Goal: Transaction & Acquisition: Purchase product/service

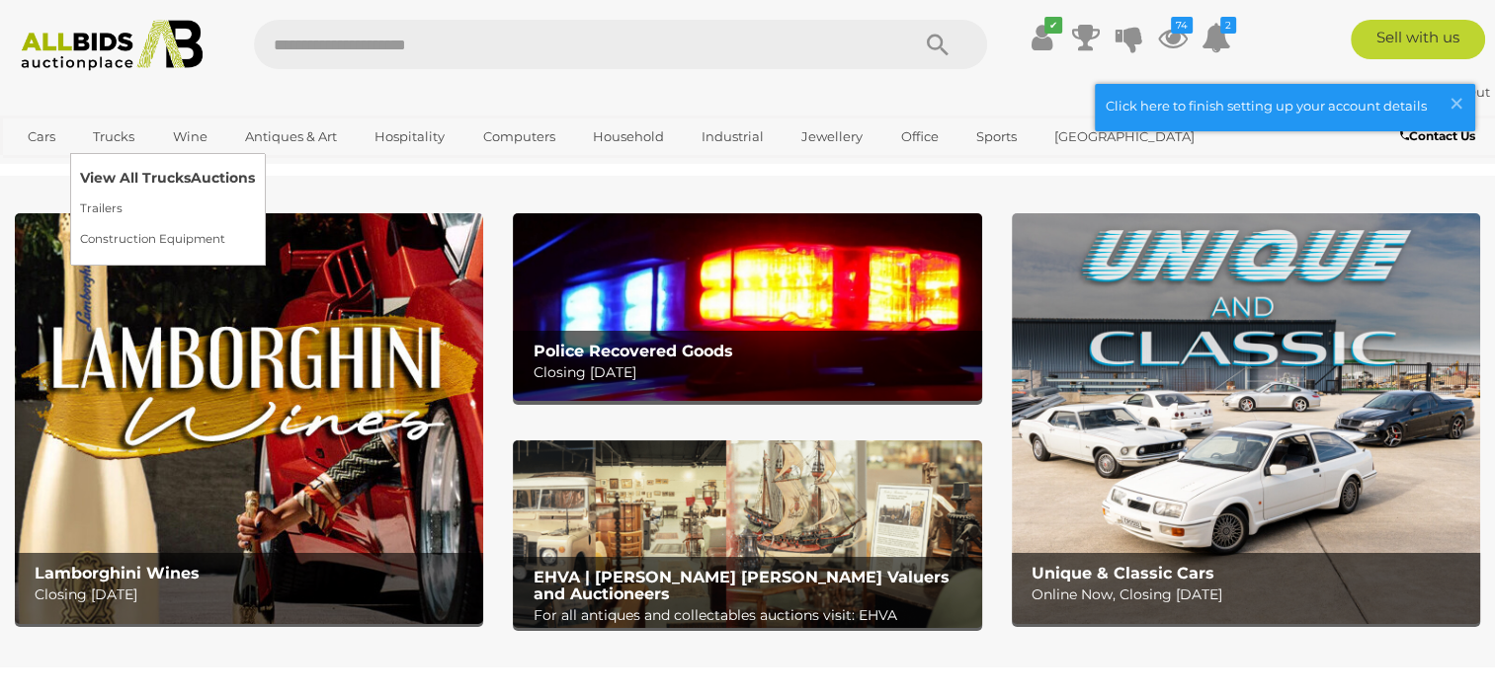
click at [115, 188] on link "View All Trucks Auctions" at bounding box center [167, 178] width 175 height 31
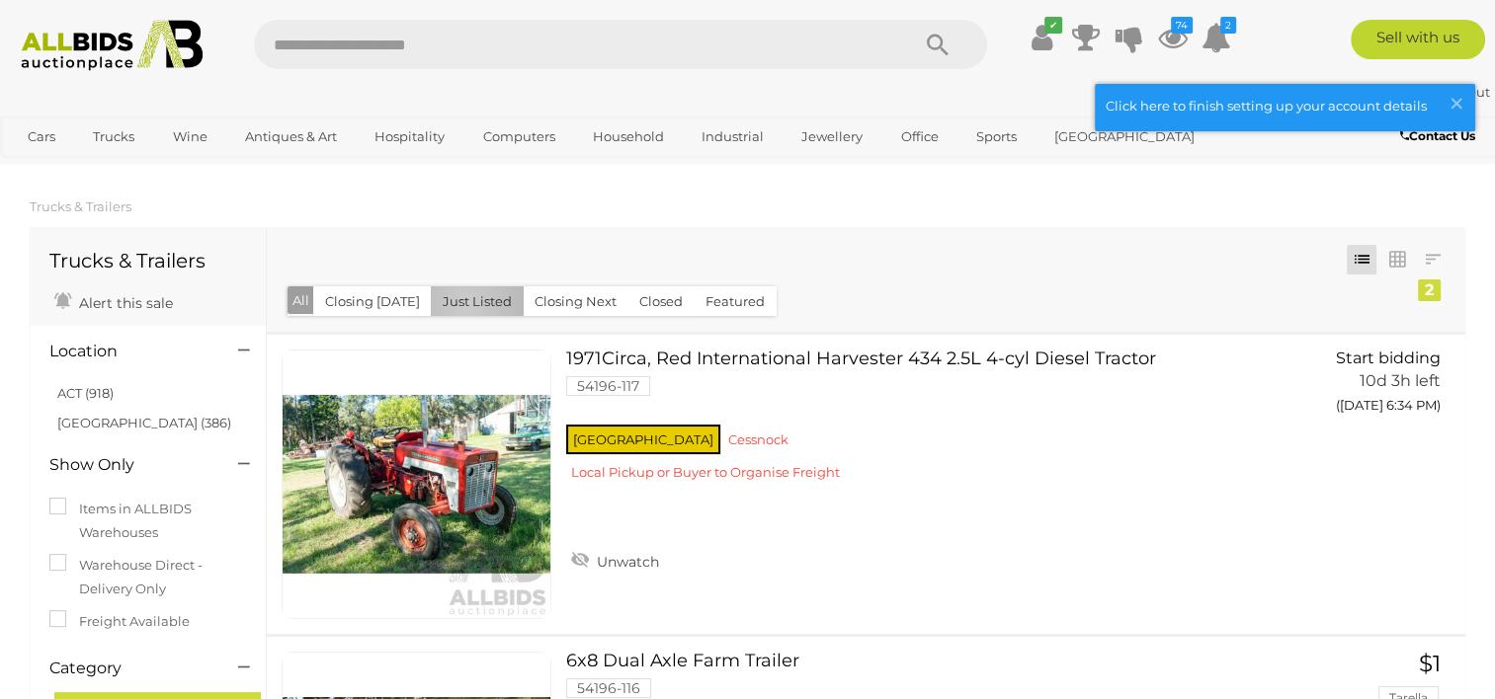
click at [460, 305] on button "Just Listed" at bounding box center [477, 302] width 93 height 31
click at [114, 169] on link "View All Trucks Auctions" at bounding box center [167, 178] width 175 height 31
click at [115, 177] on link "View All Trucks Auctions" at bounding box center [167, 178] width 175 height 31
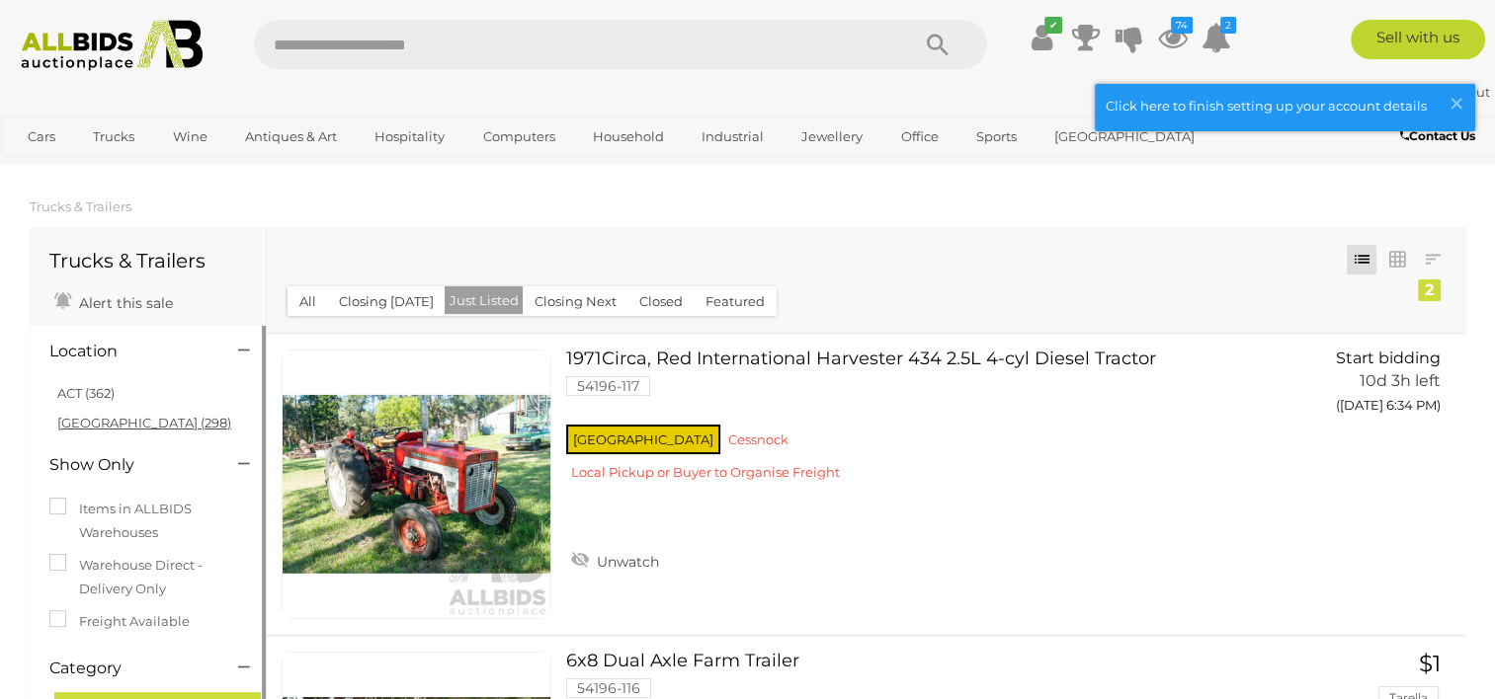
click at [103, 428] on link "[GEOGRAPHIC_DATA] (298)" at bounding box center [144, 423] width 174 height 16
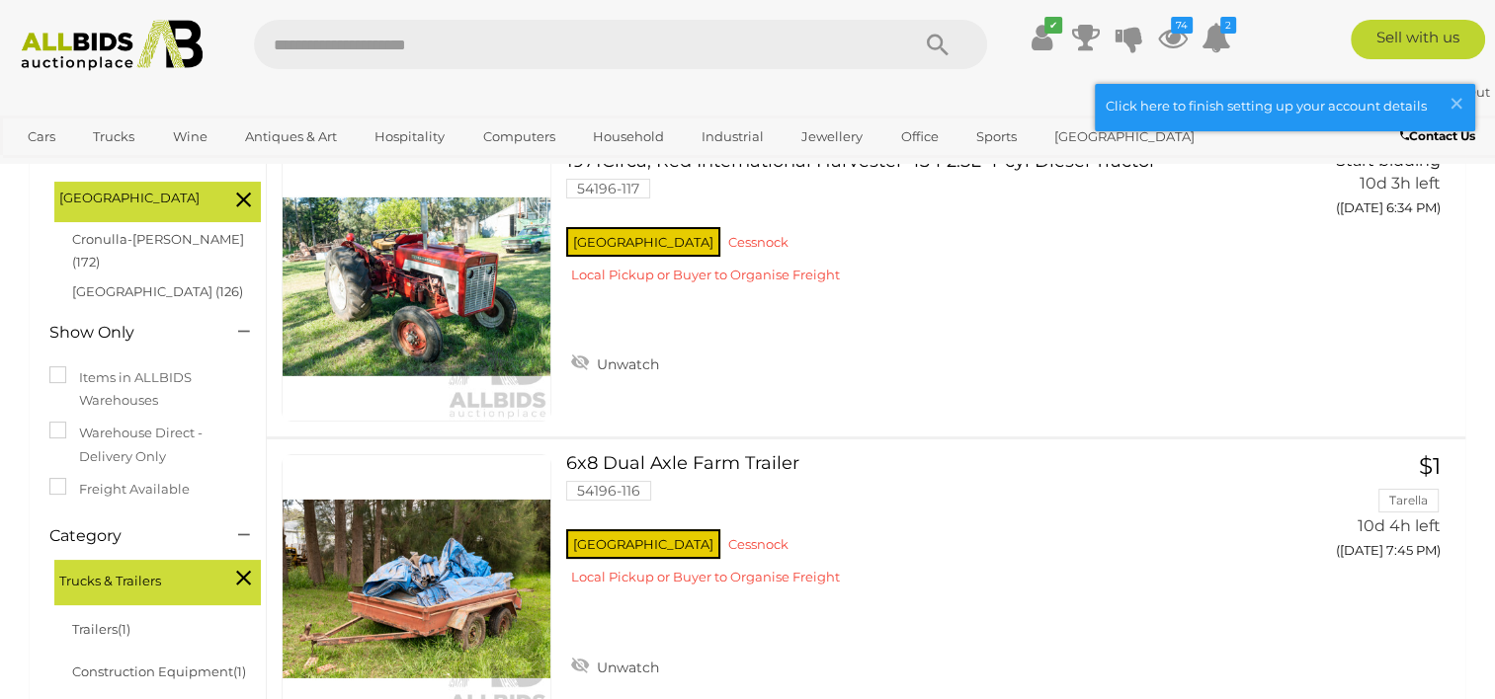
scroll to position [39, 0]
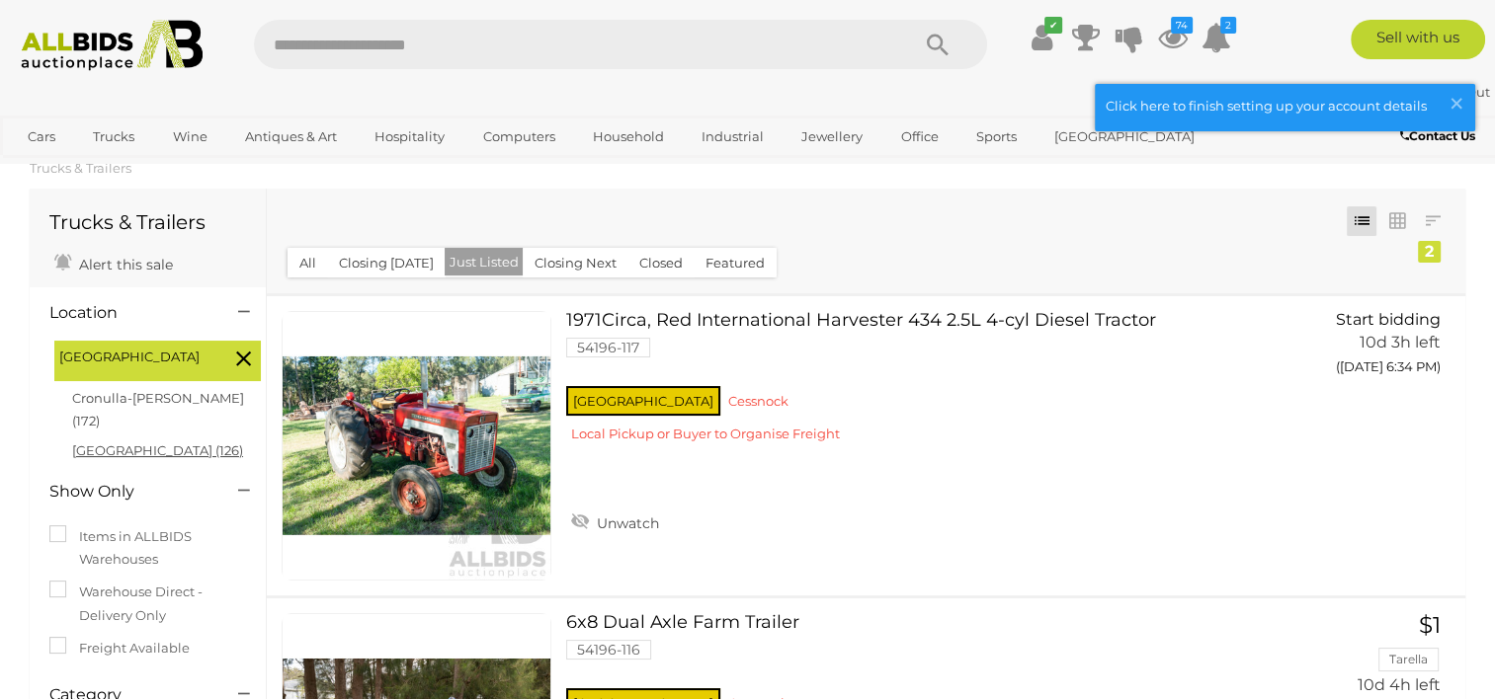
click at [124, 443] on link "[GEOGRAPHIC_DATA] (126)" at bounding box center [157, 451] width 171 height 16
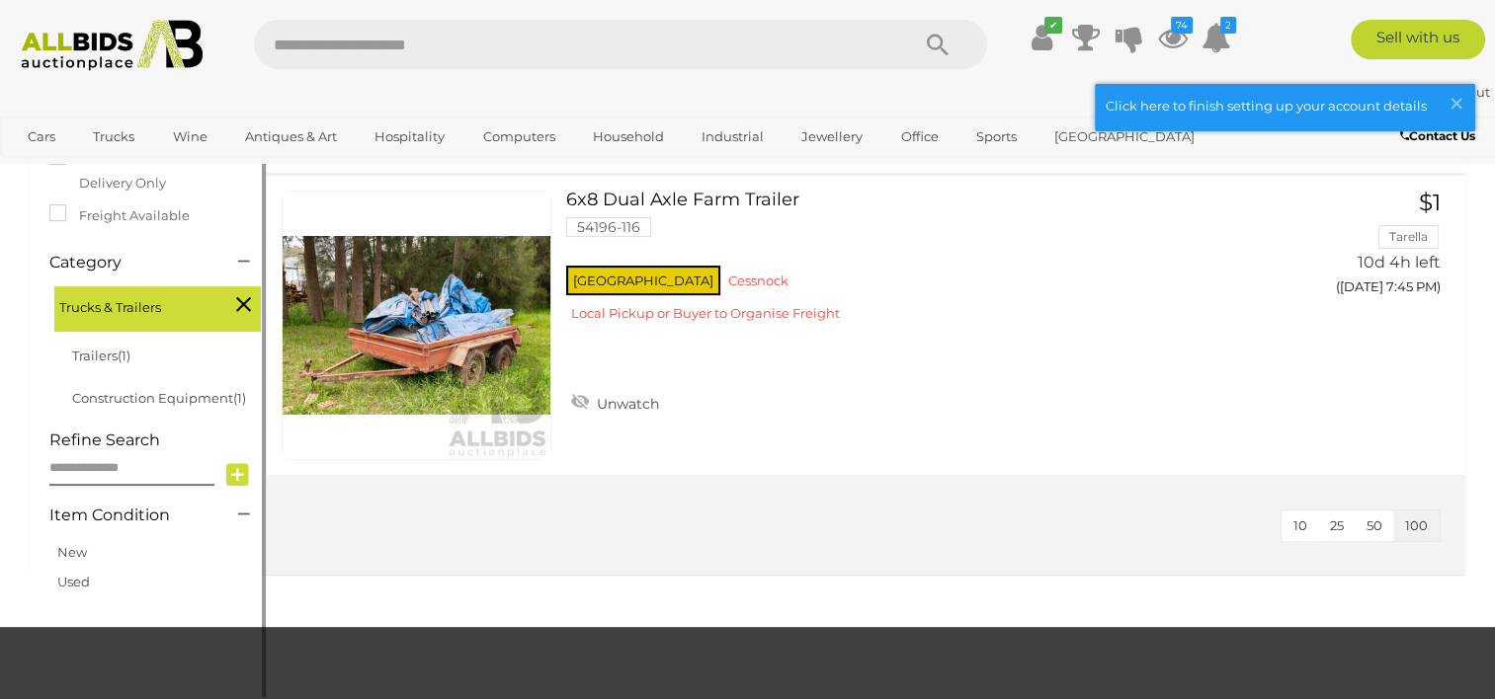
scroll to position [435, 0]
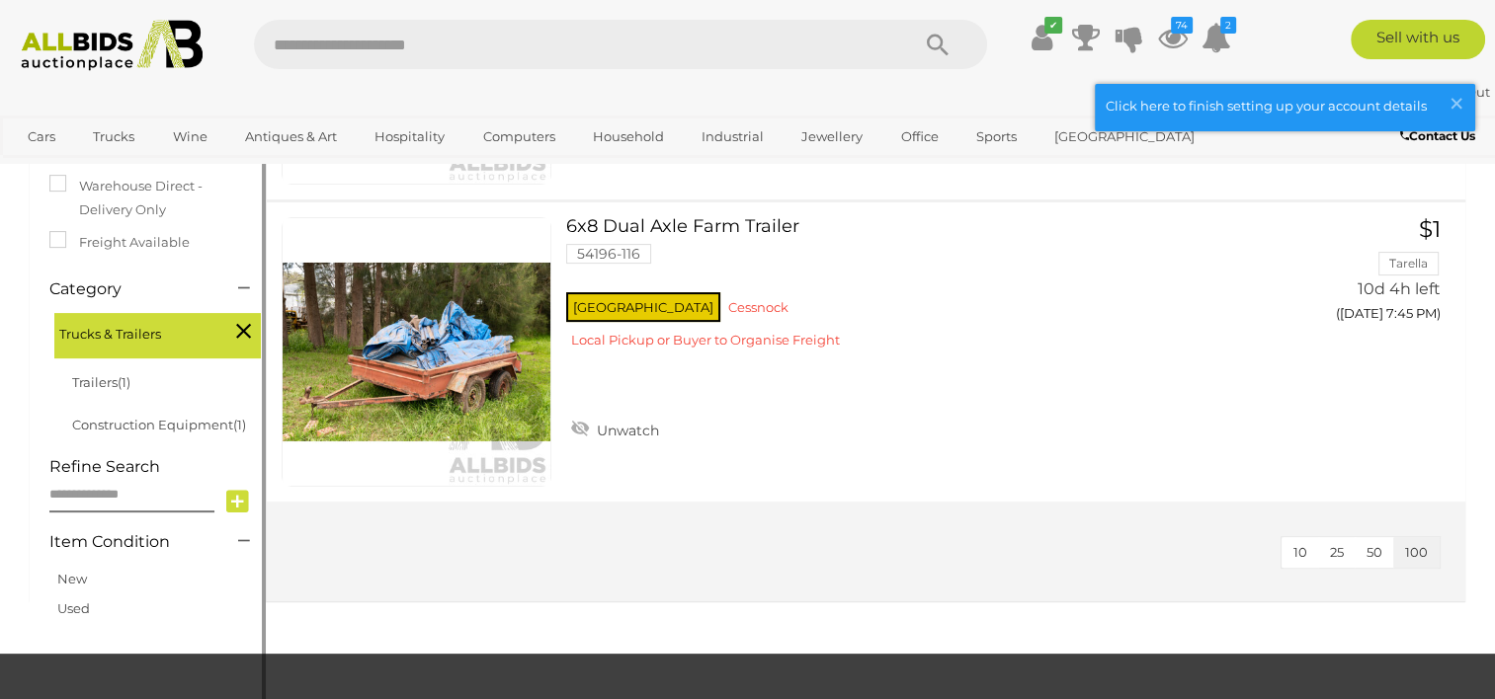
click at [231, 502] on icon at bounding box center [237, 502] width 23 height 30
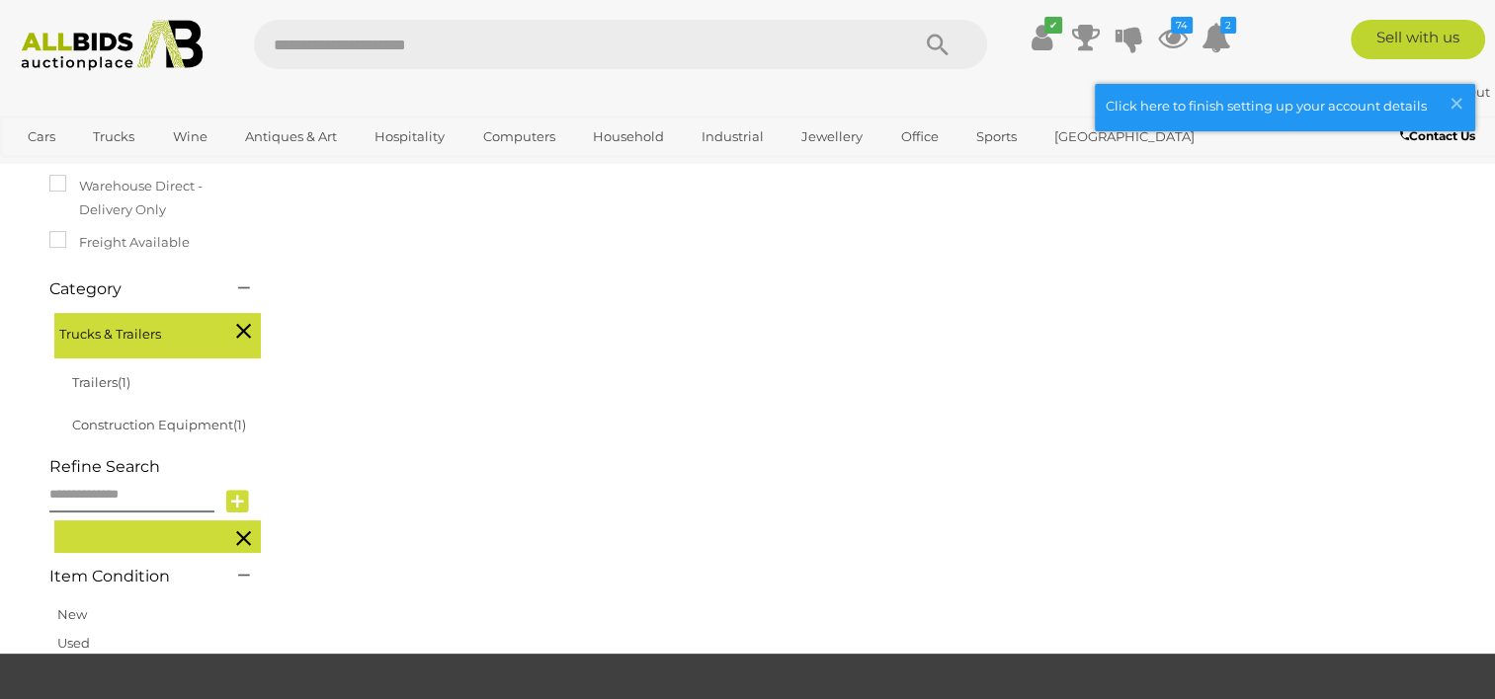
scroll to position [134, 0]
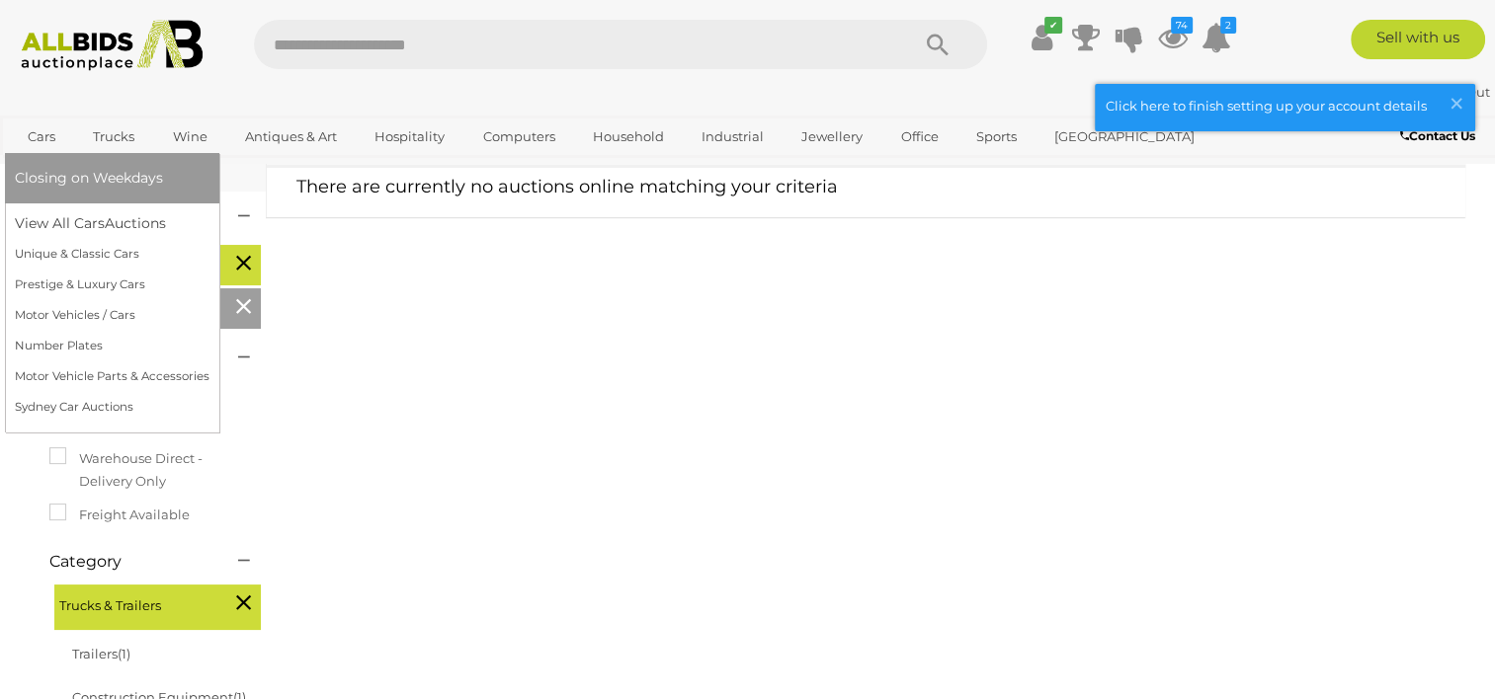
click at [55, 177] on span "Closing on Weekdays" at bounding box center [89, 178] width 148 height 18
